Goal: Contribute content

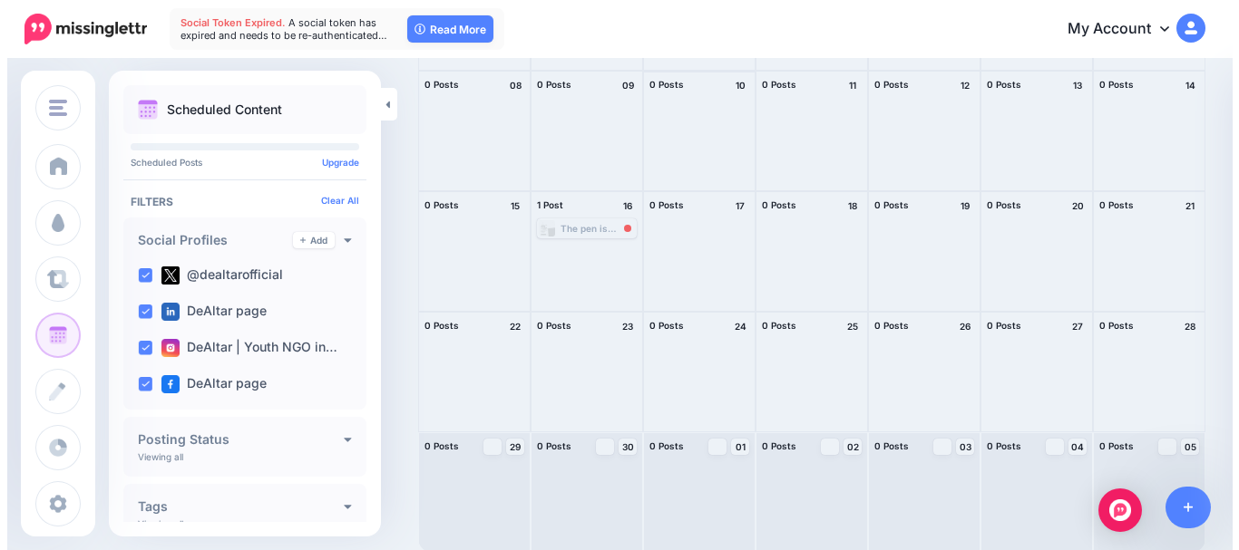
scroll to position [247, 0]
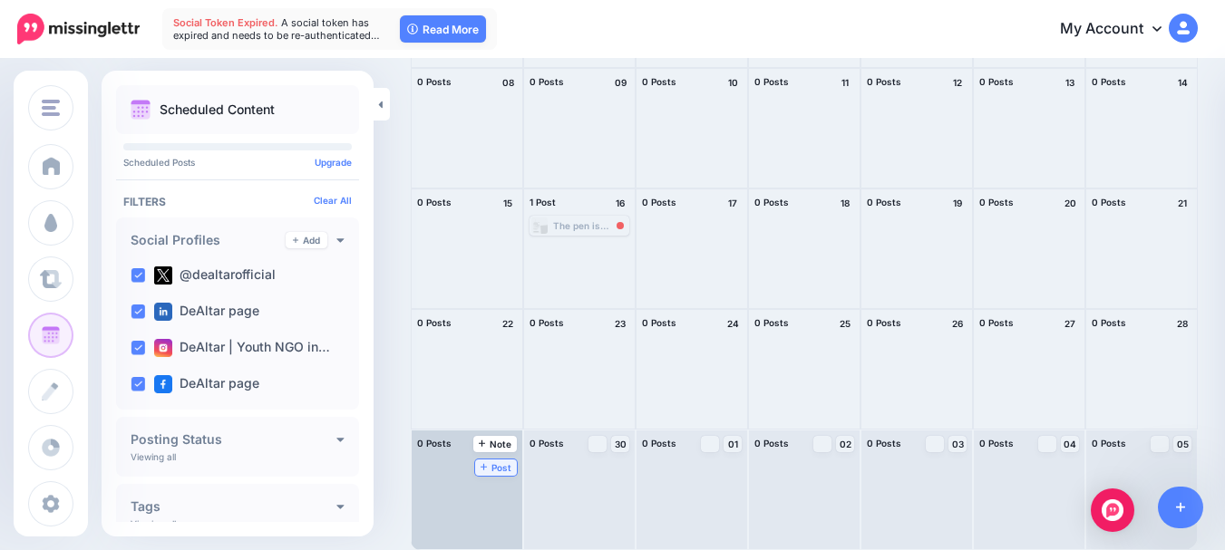
click at [493, 469] on span "Post" at bounding box center [497, 467] width 32 height 9
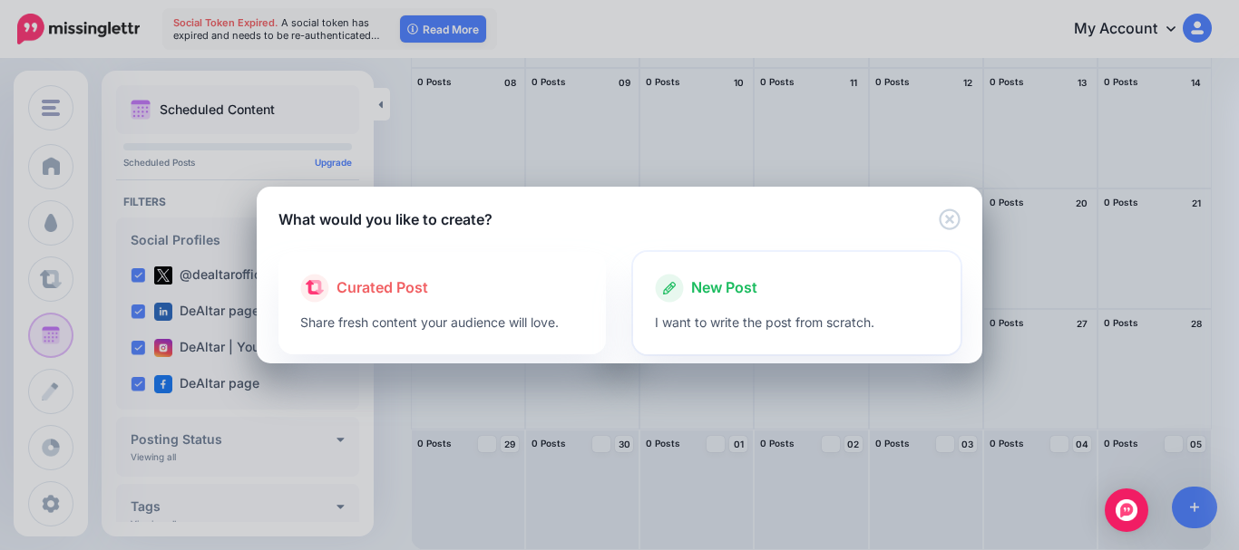
click at [680, 287] on icon at bounding box center [669, 288] width 29 height 29
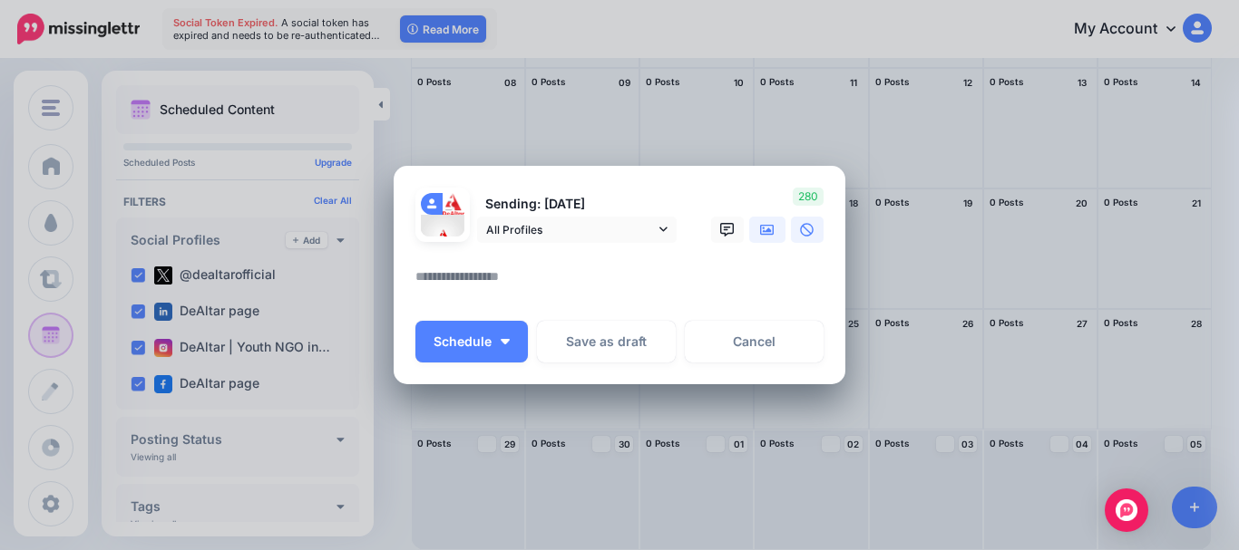
click at [752, 231] on link at bounding box center [767, 230] width 36 height 26
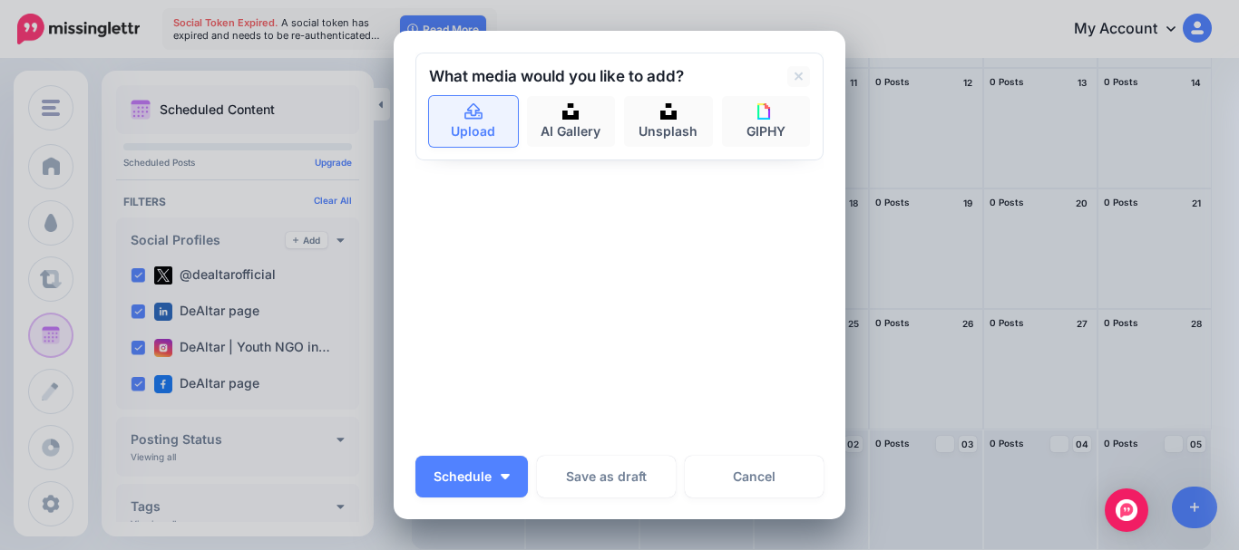
click at [476, 103] on link "Upload" at bounding box center [473, 121] width 89 height 51
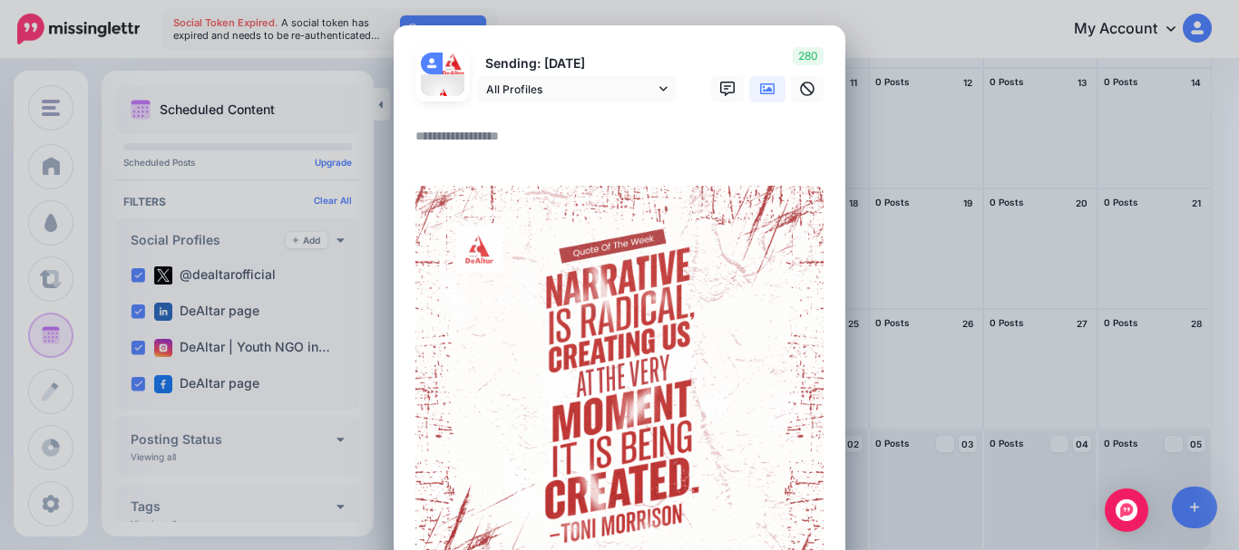
click at [545, 141] on textarea at bounding box center [623, 142] width 417 height 35
type textarea "*"
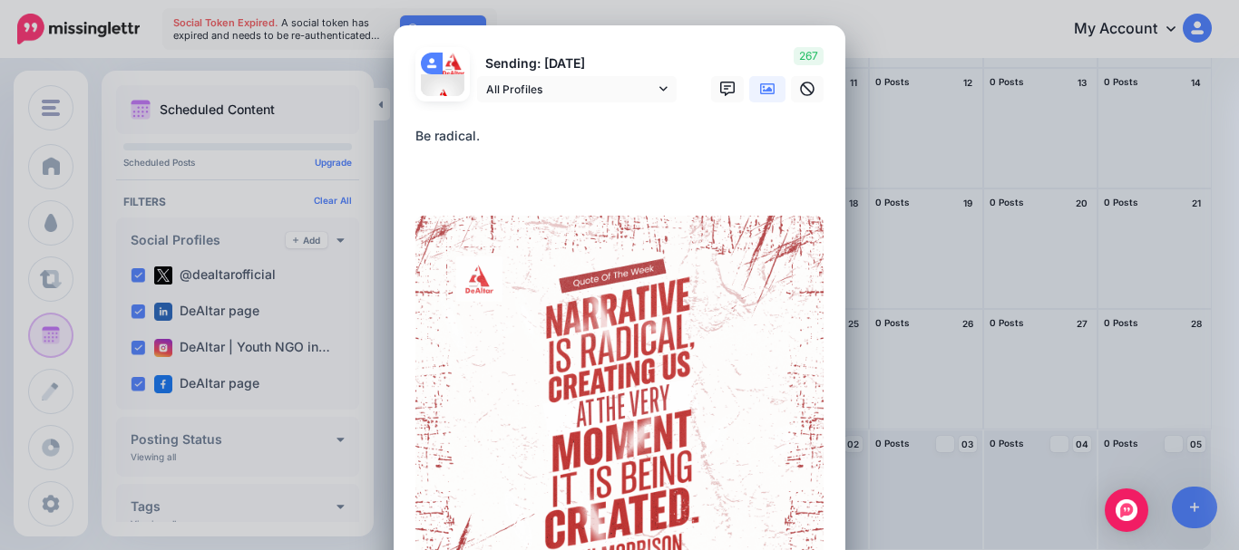
paste textarea "**********"
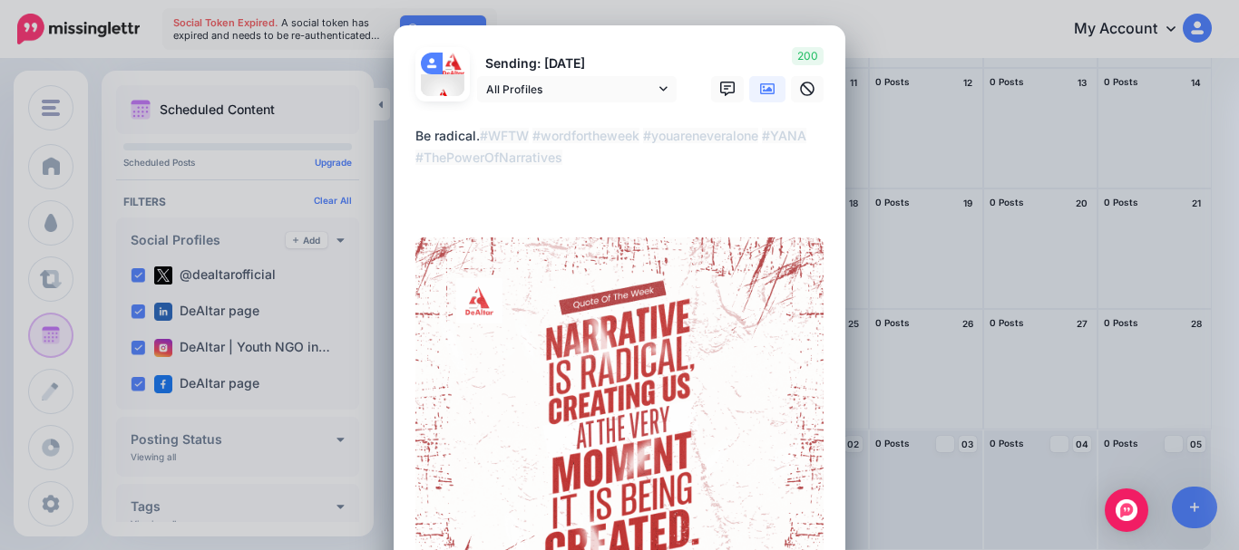
scroll to position [368, 0]
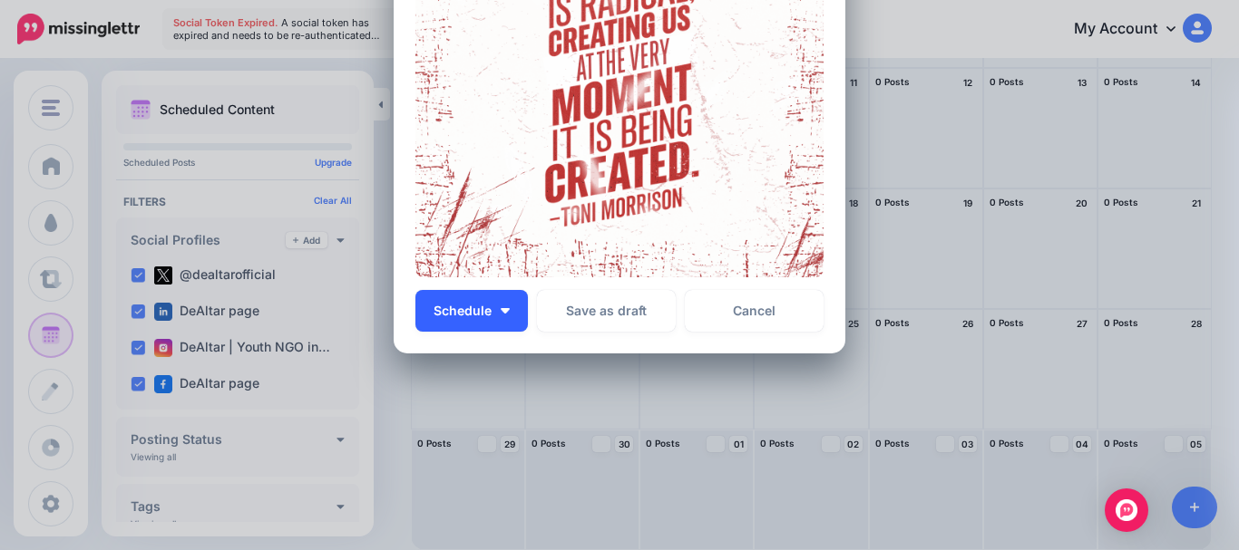
type textarea "**********"
click at [491, 316] on button "Schedule" at bounding box center [471, 311] width 112 height 42
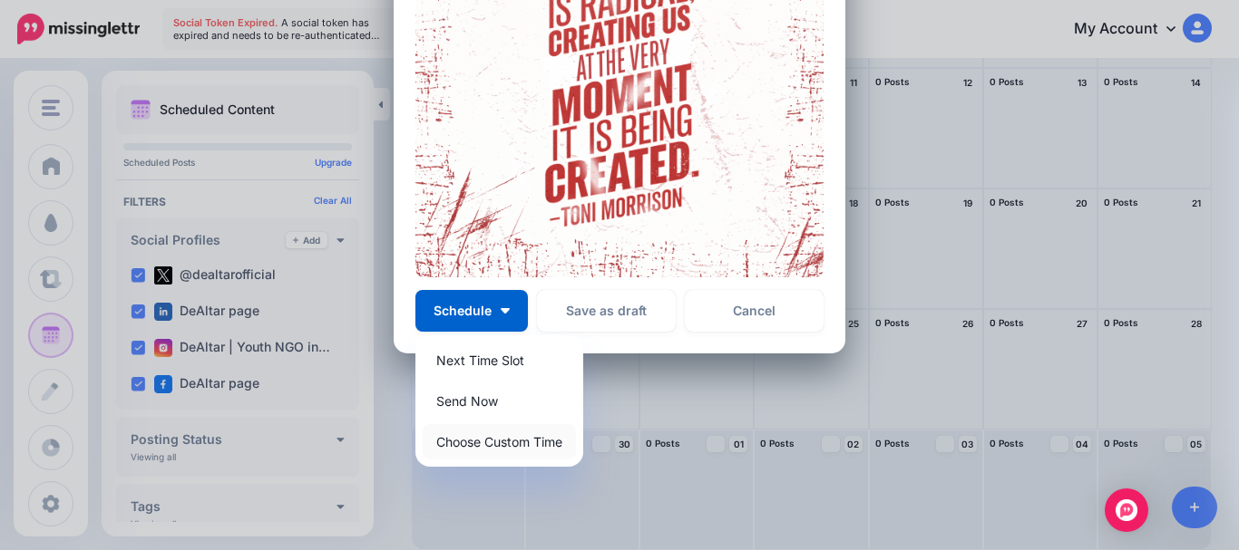
click at [491, 441] on link "Choose Custom Time" at bounding box center [499, 441] width 153 height 35
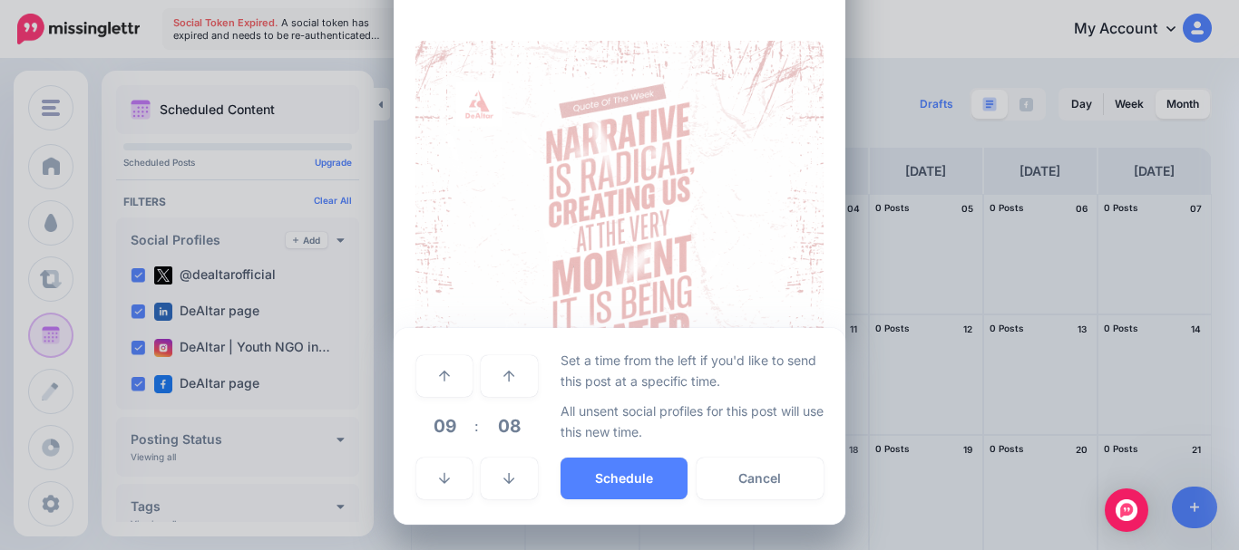
scroll to position [197, 0]
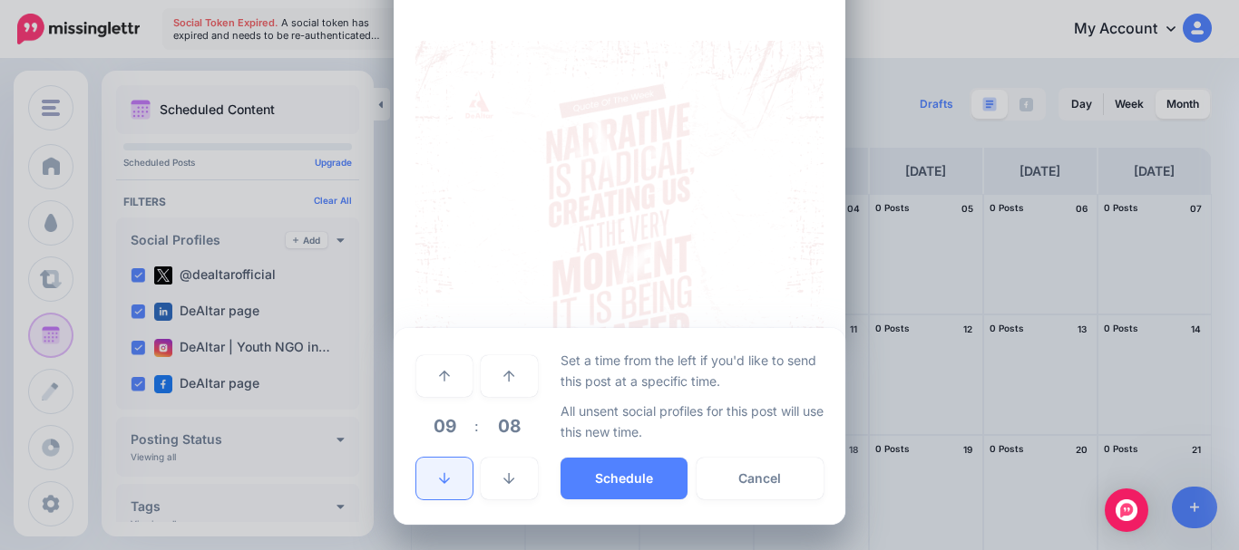
click at [446, 472] on link at bounding box center [444, 479] width 56 height 42
click at [440, 378] on icon at bounding box center [444, 376] width 11 height 13
click at [516, 485] on link at bounding box center [509, 479] width 56 height 42
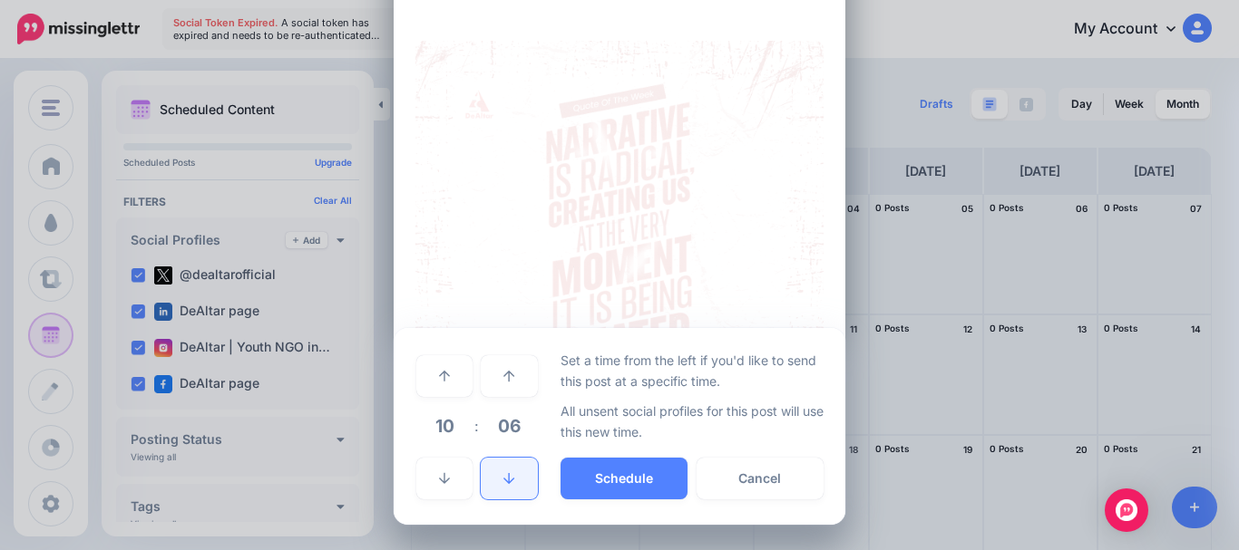
click at [516, 485] on link at bounding box center [509, 479] width 56 height 42
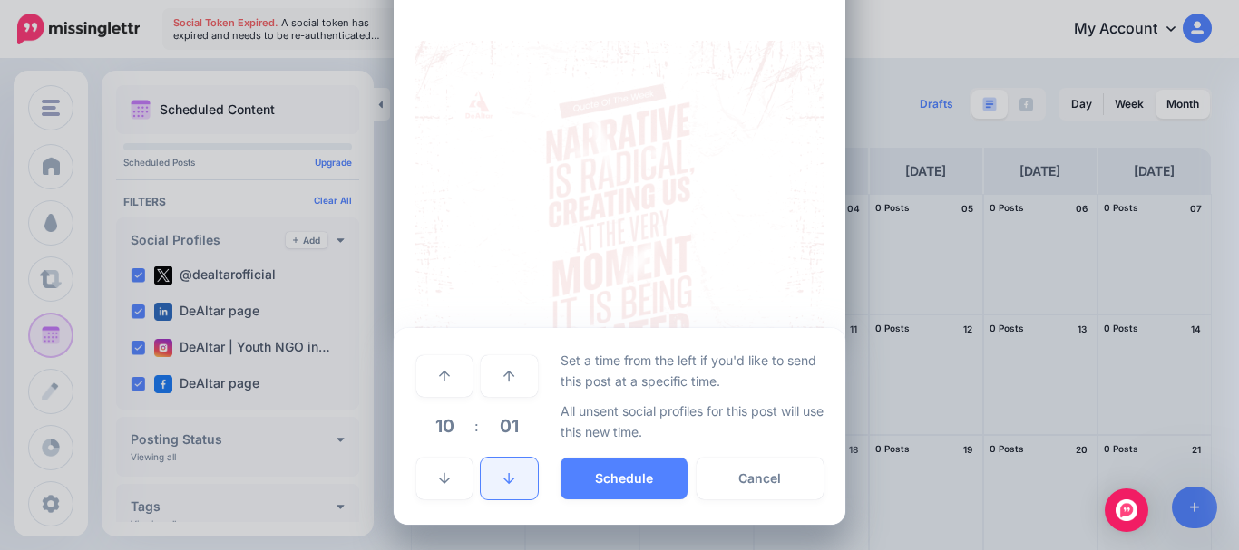
click at [516, 485] on link at bounding box center [509, 479] width 56 height 42
click at [627, 483] on button "Schedule" at bounding box center [623, 479] width 127 height 42
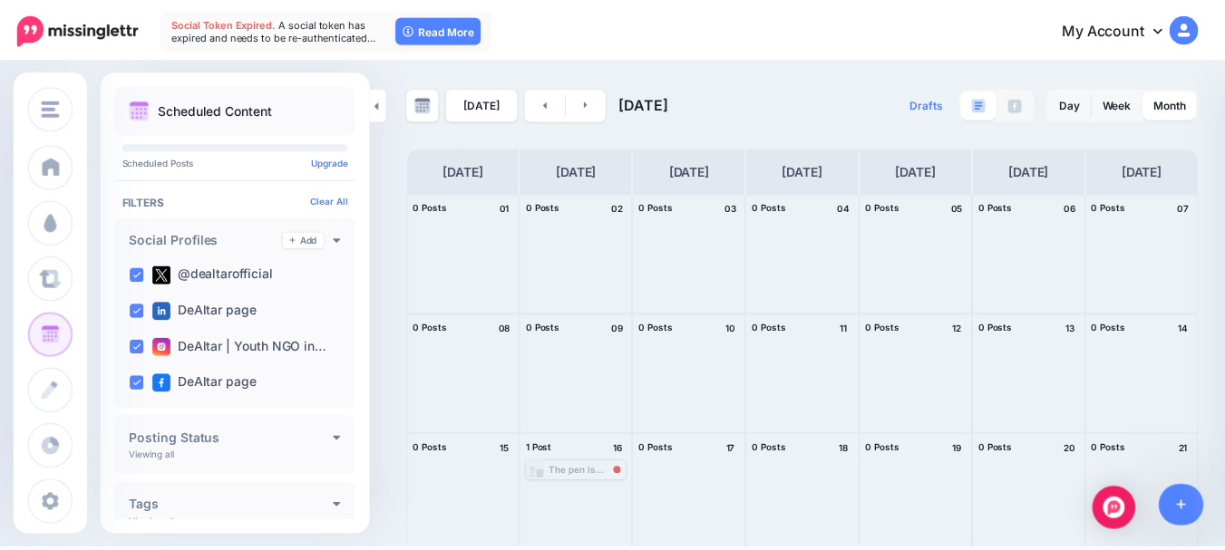
scroll to position [247, 0]
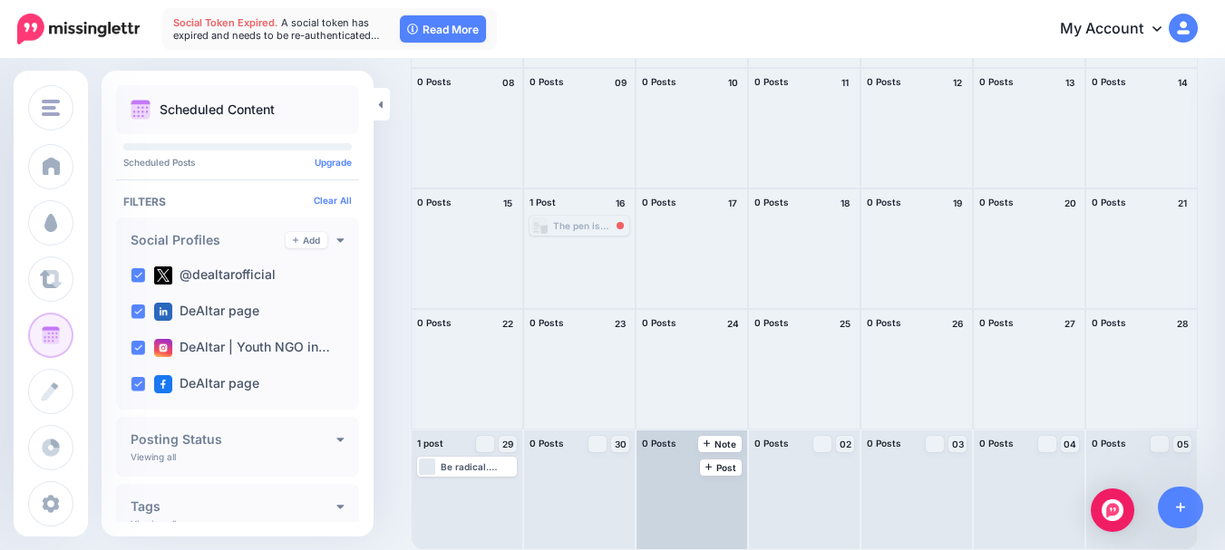
click at [702, 484] on div at bounding box center [692, 490] width 111 height 119
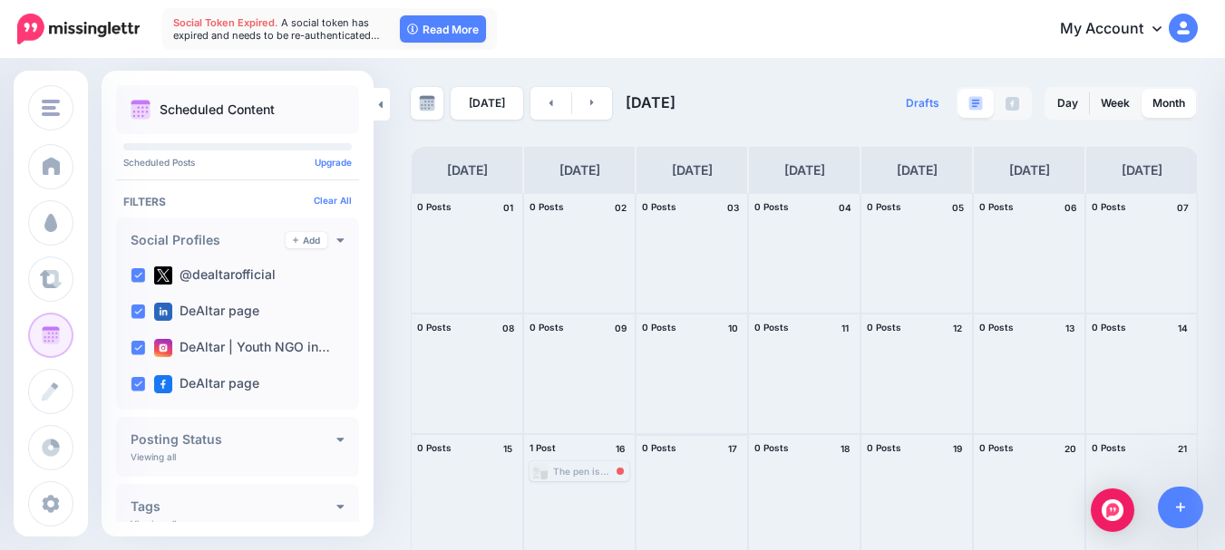
scroll to position [0, 0]
